Goal: Check status: Check status

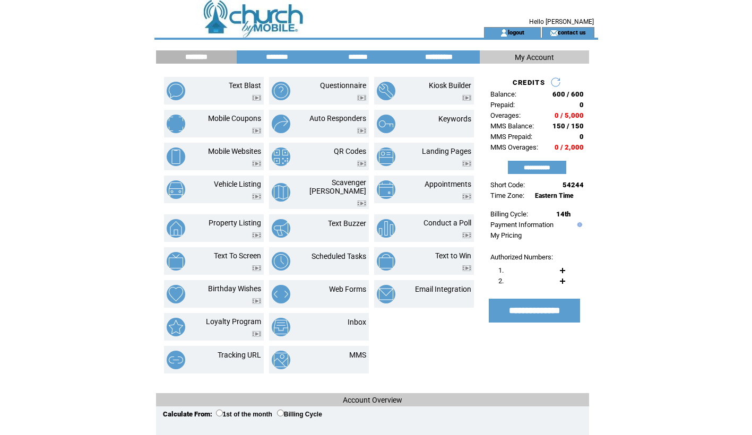
click at [449, 58] on input "**********" at bounding box center [439, 57] width 80 height 9
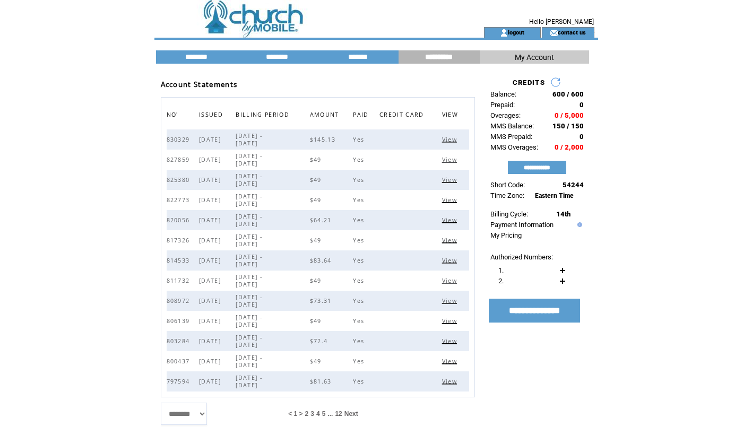
click at [449, 141] on span "View" at bounding box center [451, 139] width 18 height 7
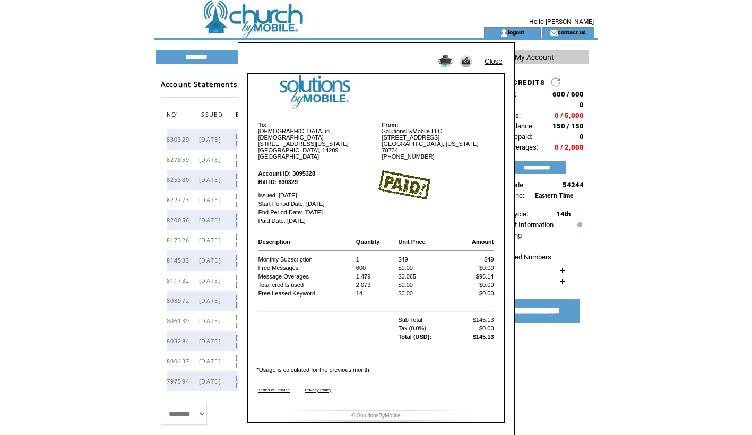
click at [445, 63] on img at bounding box center [445, 61] width 14 height 12
click at [497, 59] on link "Close" at bounding box center [493, 61] width 18 height 8
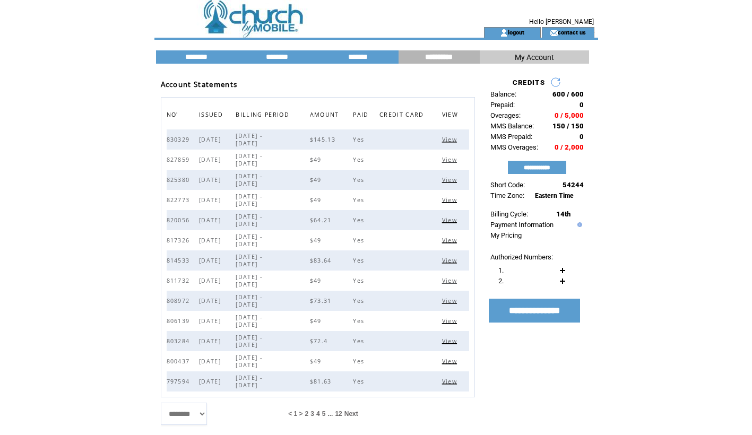
click at [451, 160] on span "View" at bounding box center [451, 159] width 18 height 7
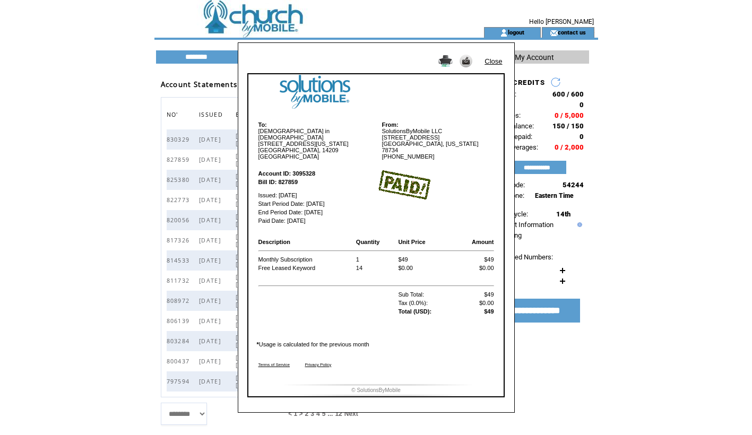
click at [448, 63] on img at bounding box center [445, 61] width 14 height 12
click at [494, 59] on link "Close" at bounding box center [493, 61] width 18 height 8
